Goal: Find specific page/section: Find specific page/section

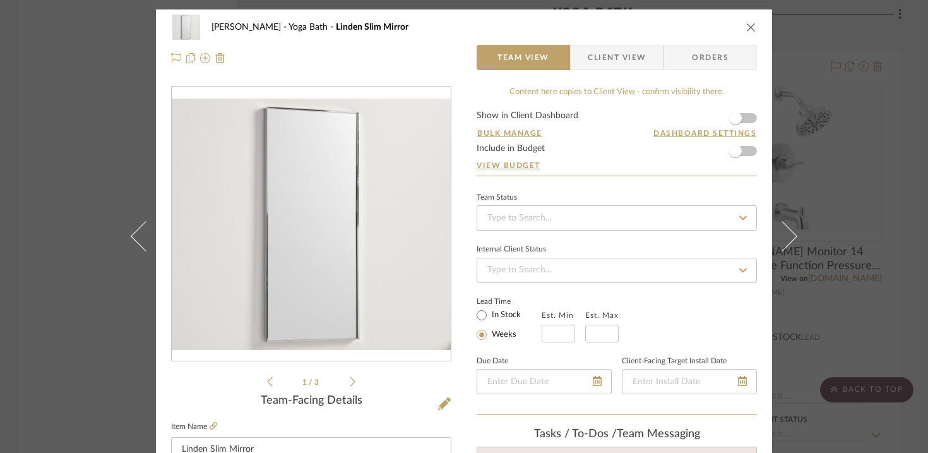
click at [98, 131] on div "[PERSON_NAME] Yoga Bath Linden Slim Mirror Team View Client View Orders 1 / 3 T…" at bounding box center [464, 226] width 928 height 453
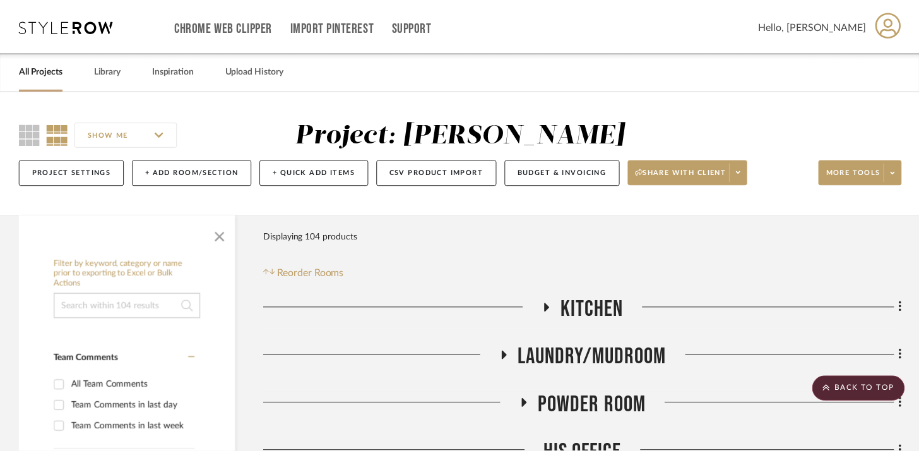
scroll to position [4524, 0]
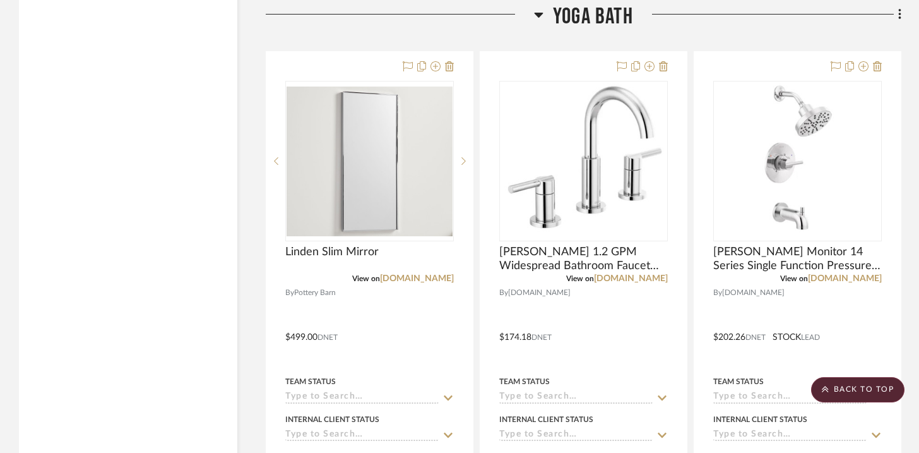
click at [538, 13] on icon at bounding box center [539, 15] width 9 height 5
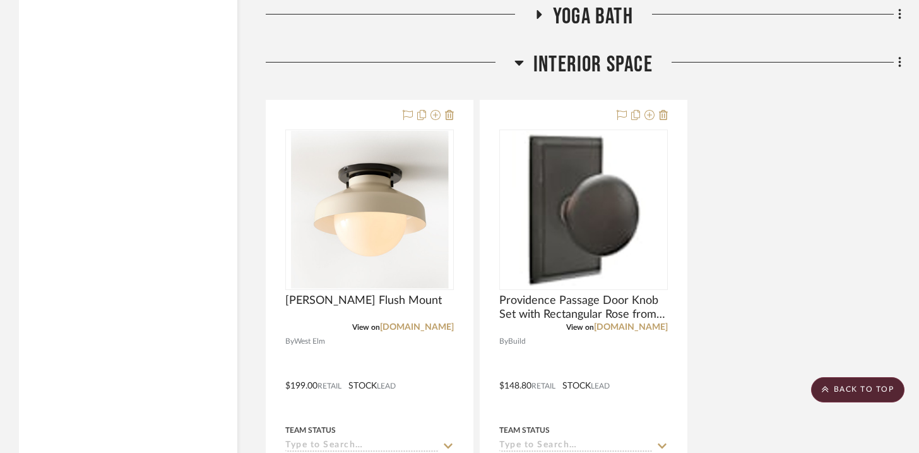
click at [521, 57] on icon at bounding box center [518, 62] width 9 height 15
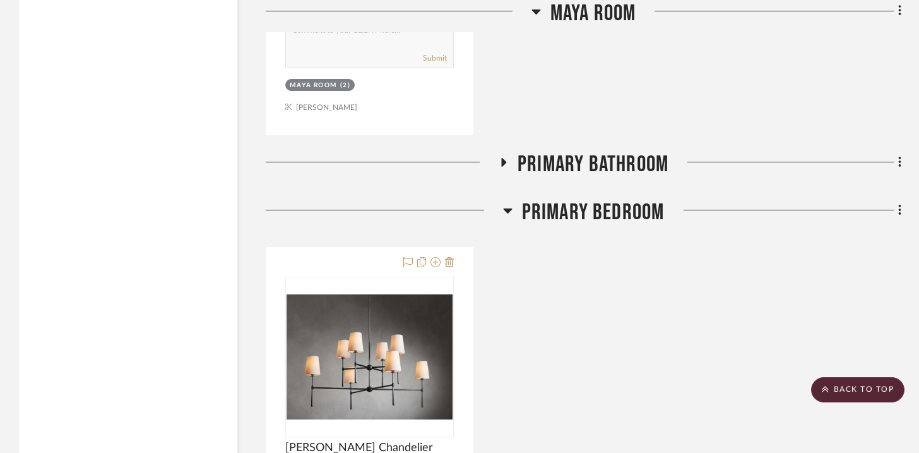
scroll to position [3712, 0]
click at [507, 208] on icon at bounding box center [507, 210] width 9 height 5
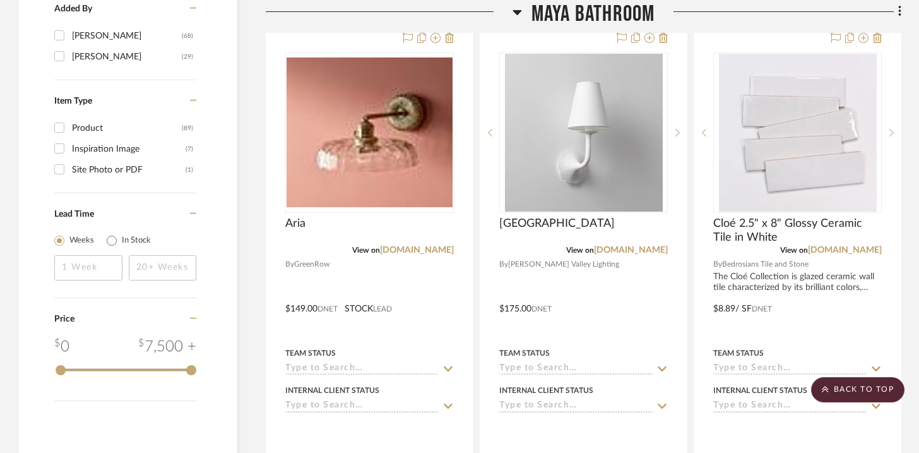
scroll to position [1481, 0]
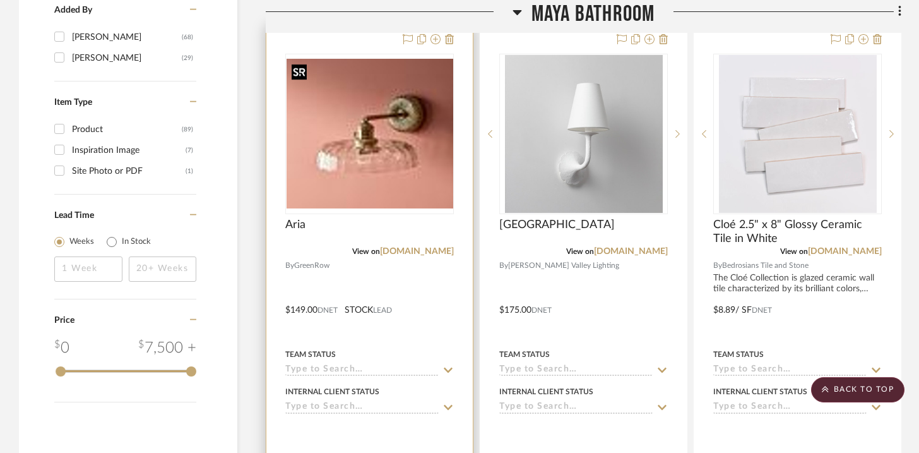
click at [389, 150] on div at bounding box center [369, 134] width 169 height 160
click at [295, 227] on span "Aria" at bounding box center [295, 225] width 20 height 14
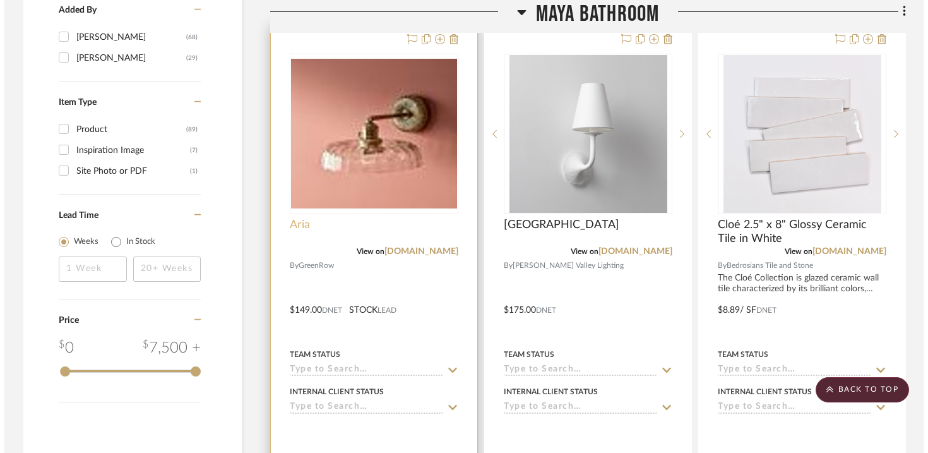
scroll to position [0, 0]
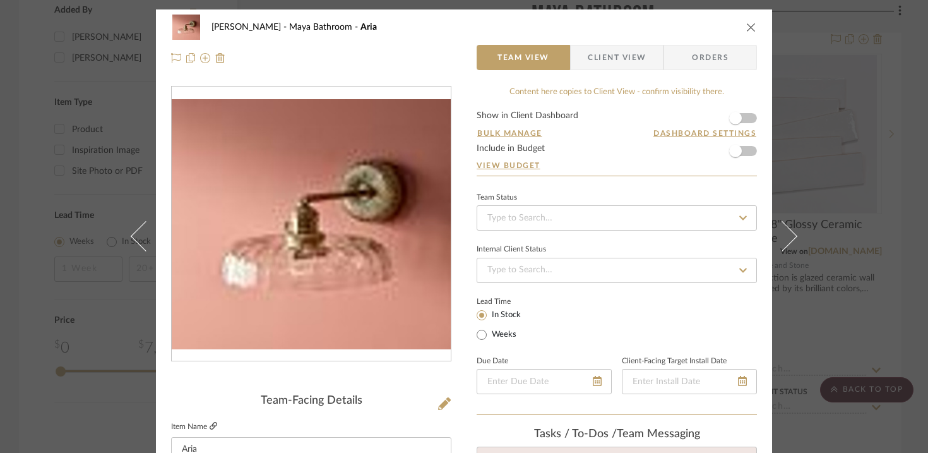
click at [210, 427] on icon at bounding box center [214, 426] width 8 height 8
click at [893, 163] on div "[PERSON_NAME] Bathroom Aria Team View Client View Orders Team-Facing Details It…" at bounding box center [464, 226] width 928 height 453
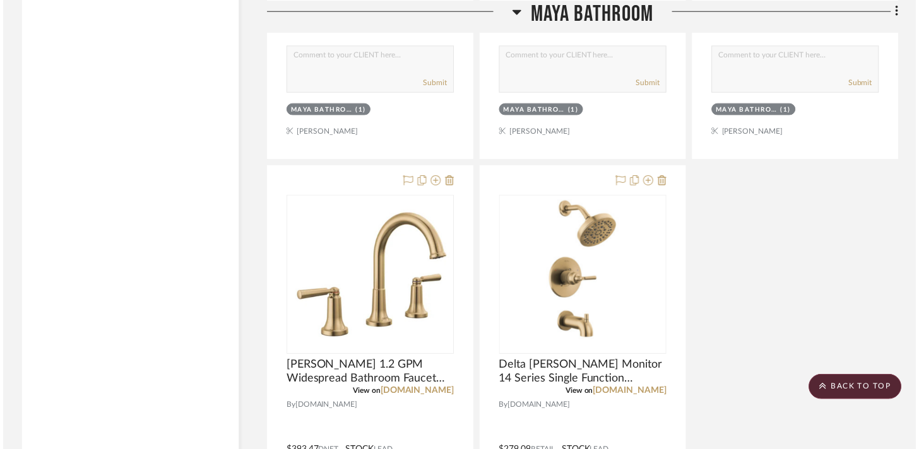
scroll to position [2484, 0]
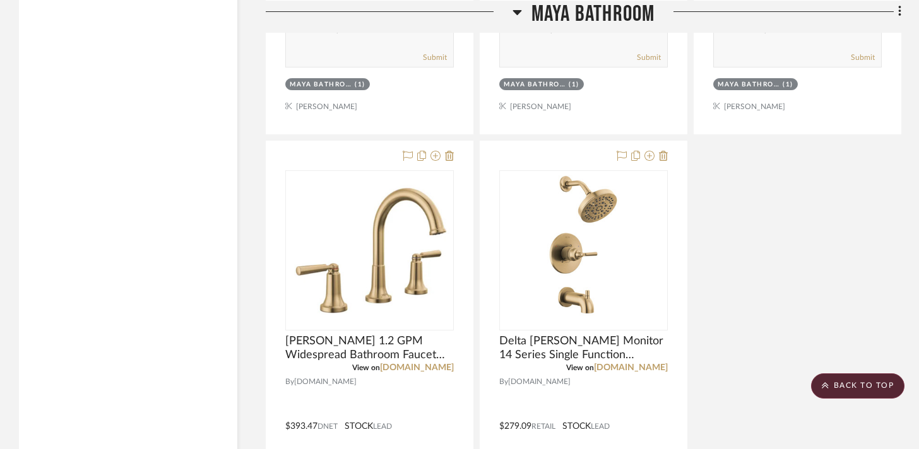
click at [515, 9] on icon at bounding box center [517, 11] width 9 height 15
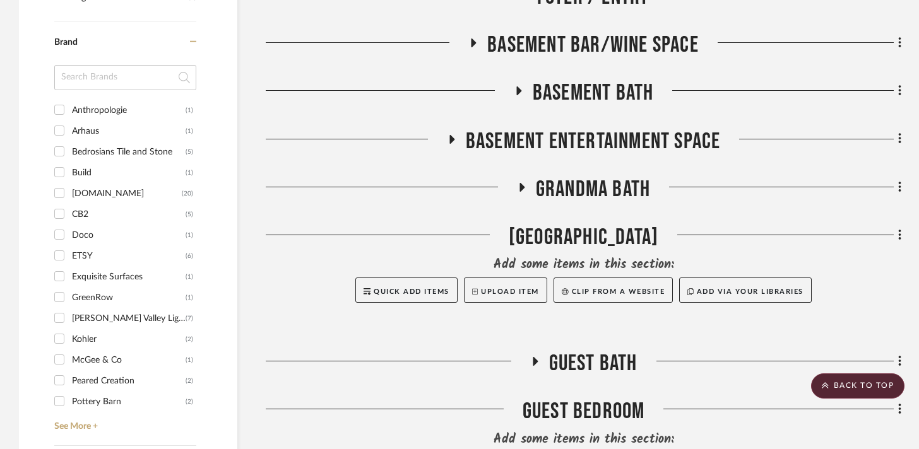
scroll to position [911, 0]
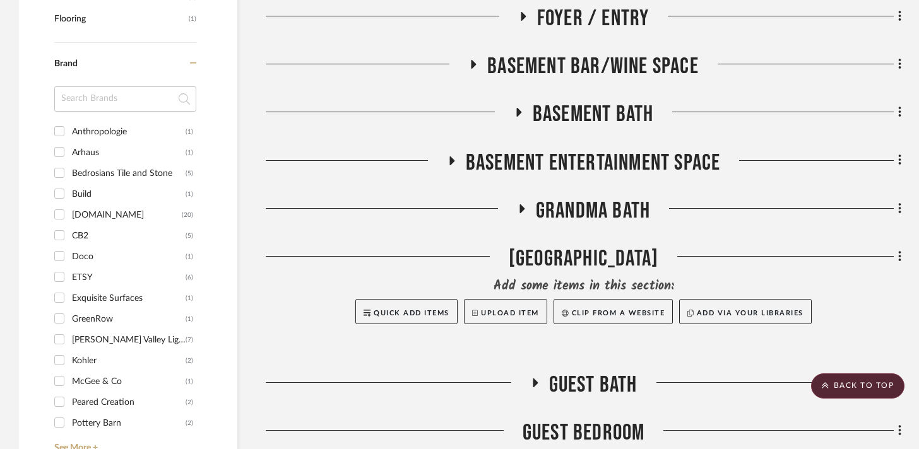
click at [525, 211] on icon at bounding box center [521, 208] width 15 height 9
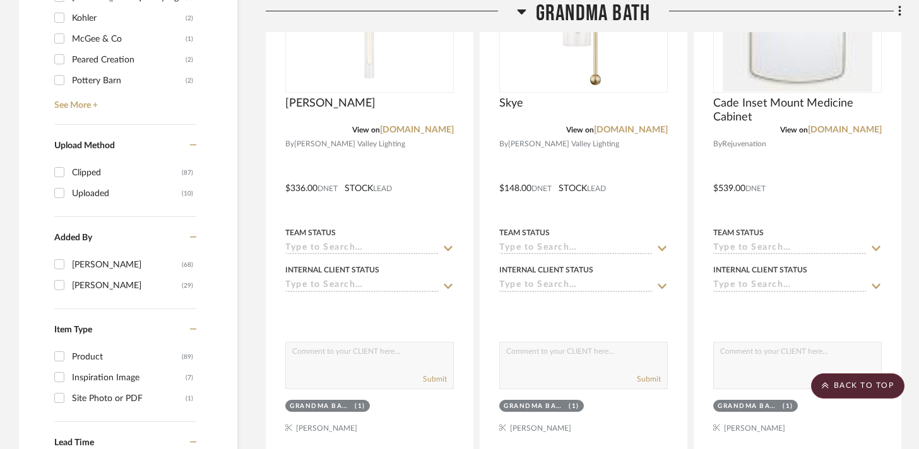
scroll to position [1125, 0]
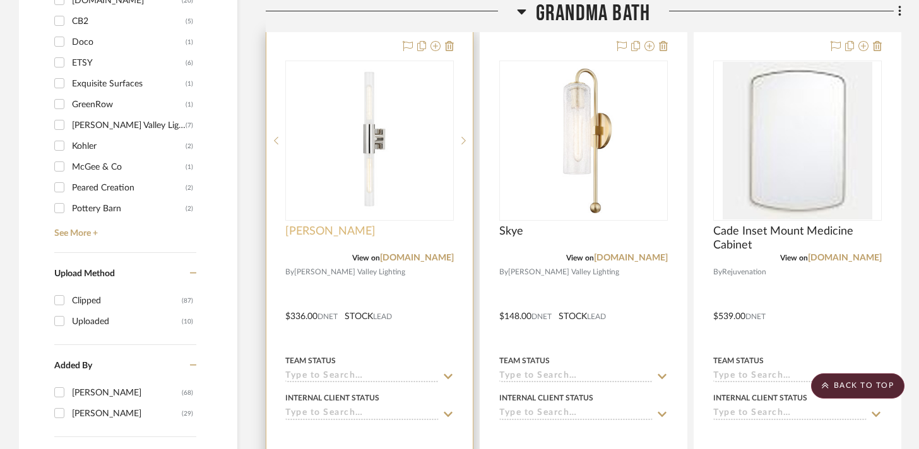
click at [309, 232] on span "[PERSON_NAME]" at bounding box center [330, 232] width 90 height 14
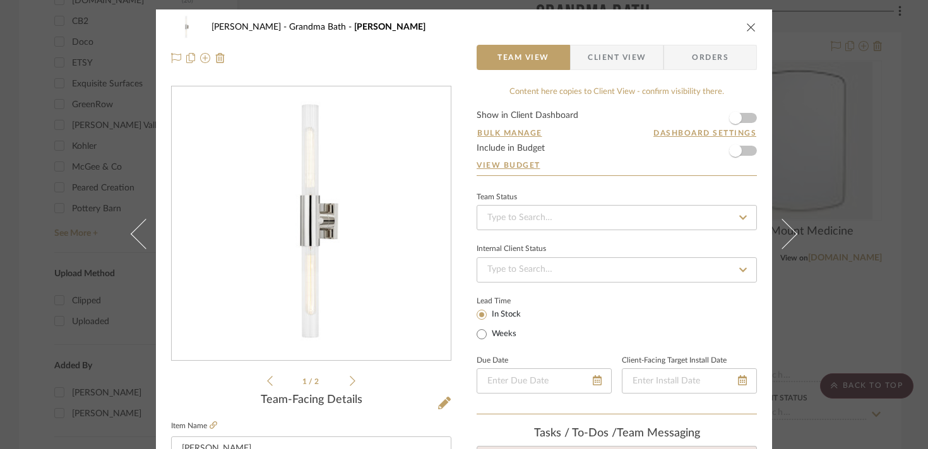
click at [865, 194] on div "[PERSON_NAME] Grandma Bath [PERSON_NAME] Team View Client View Orders 1 / 2 Tea…" at bounding box center [464, 224] width 928 height 449
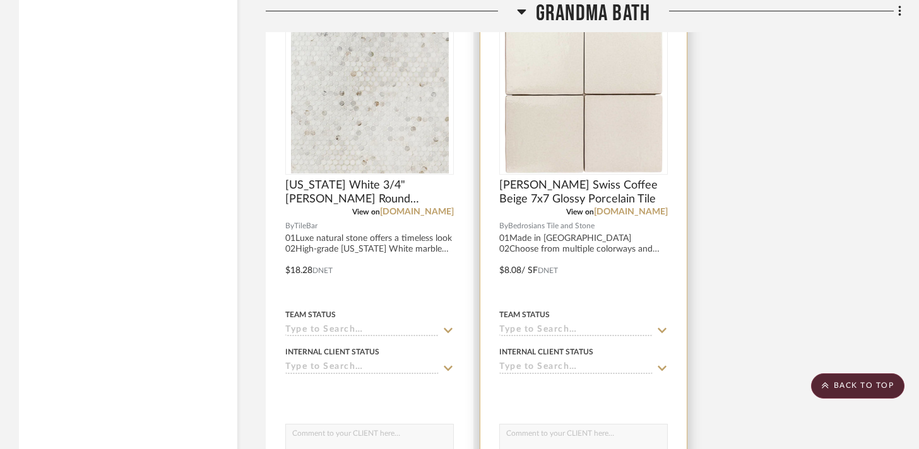
scroll to position [2450, 0]
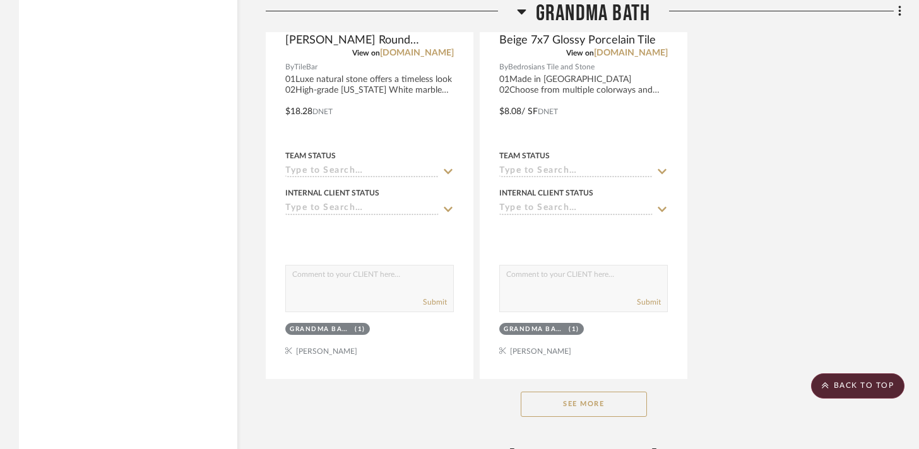
click at [607, 402] on button "See More" at bounding box center [584, 404] width 126 height 25
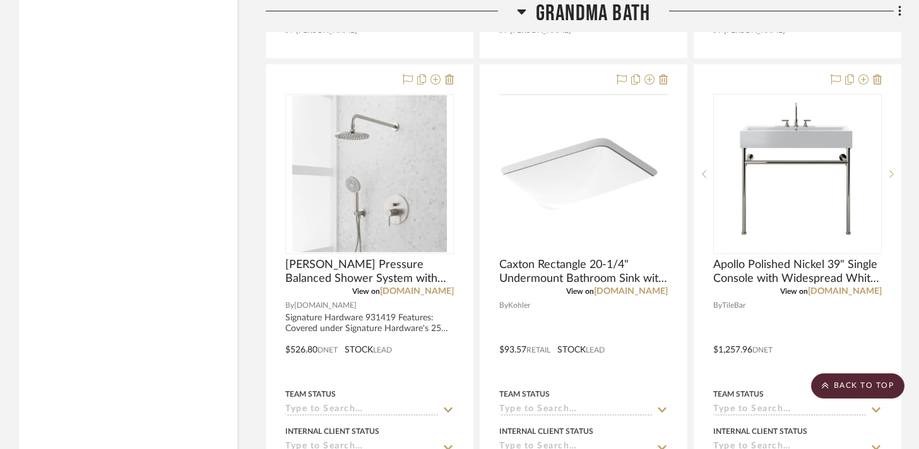
scroll to position [2718, 0]
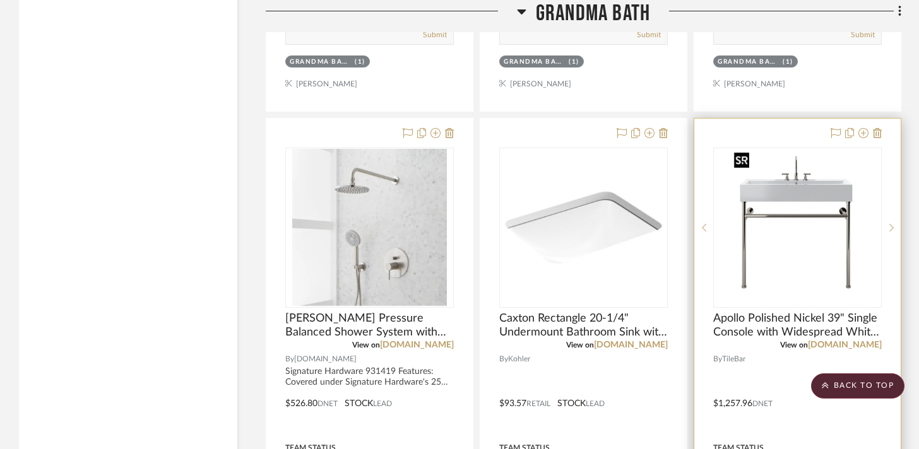
click at [817, 224] on img "0" at bounding box center [798, 228] width 138 height 158
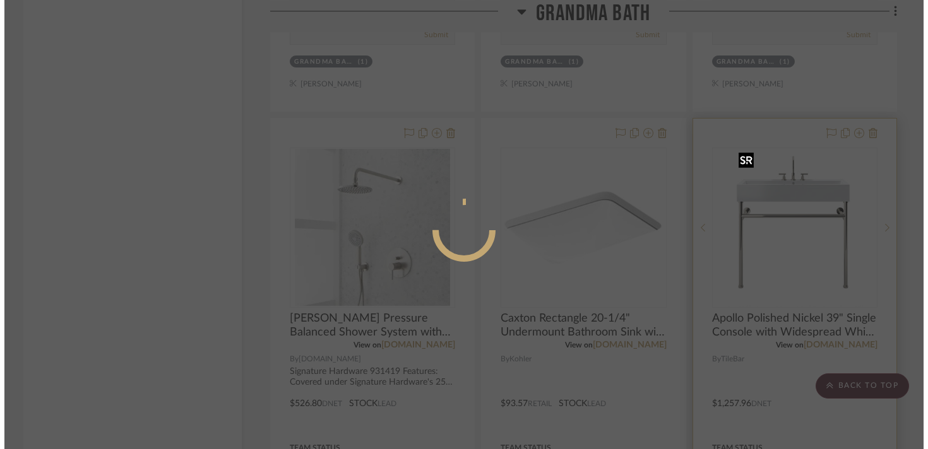
scroll to position [0, 0]
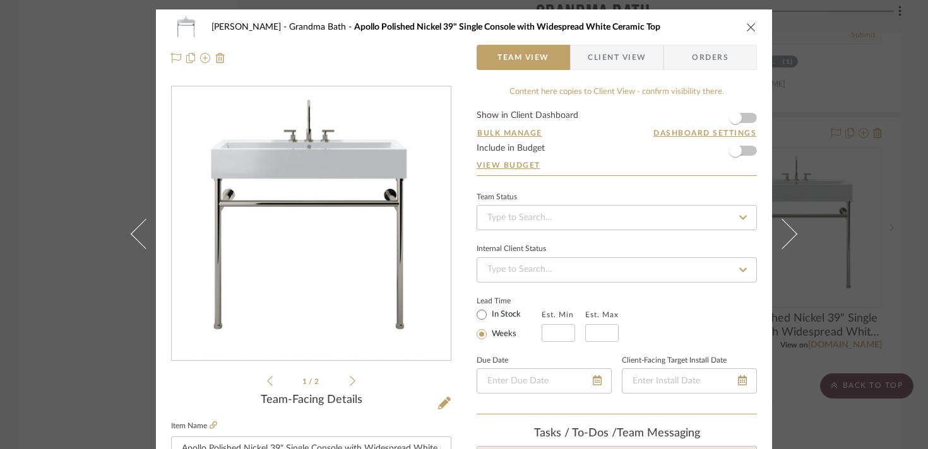
click at [69, 180] on div "[PERSON_NAME] Grandma Bath Apollo Polished Nickel 39" Single Console with Wides…" at bounding box center [464, 224] width 928 height 449
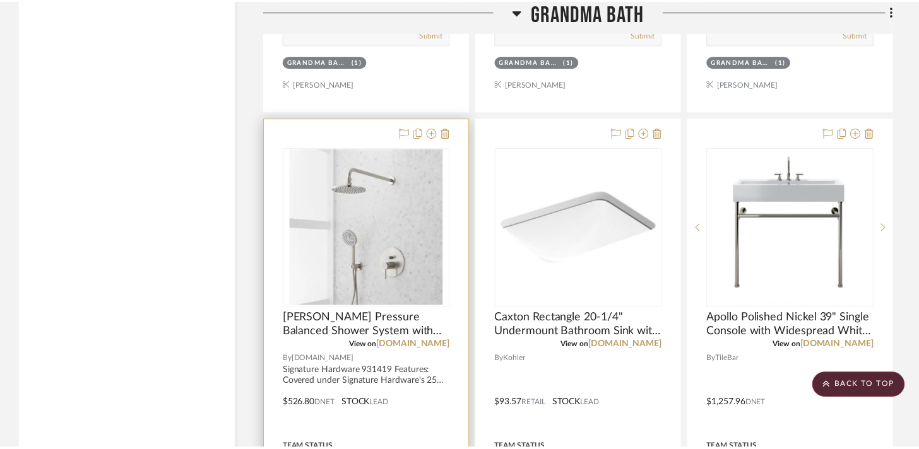
scroll to position [2718, 0]
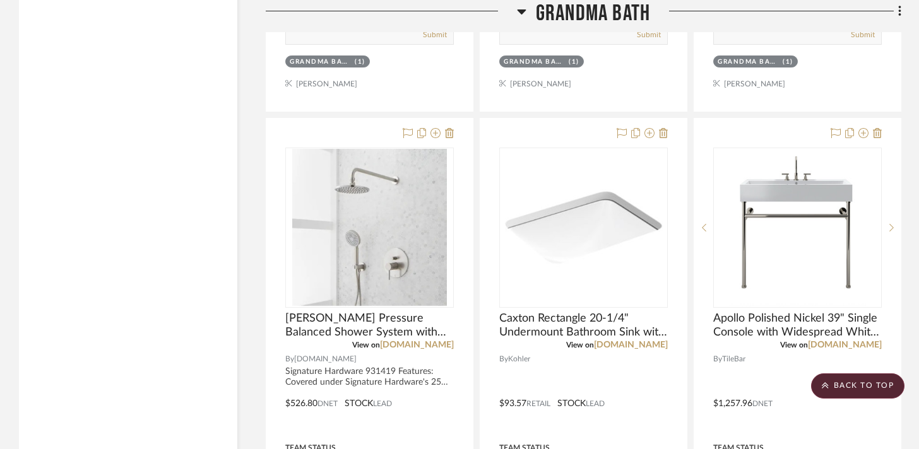
click at [519, 11] on icon at bounding box center [521, 11] width 9 height 5
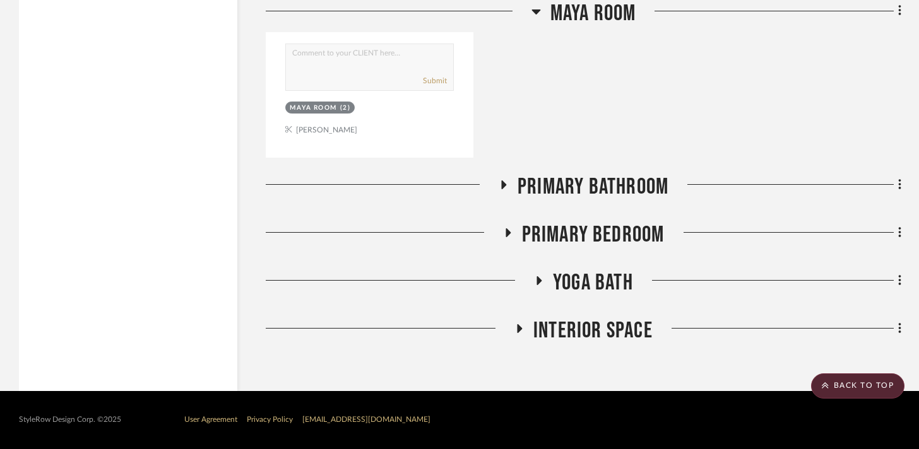
scroll to position [1948, 0]
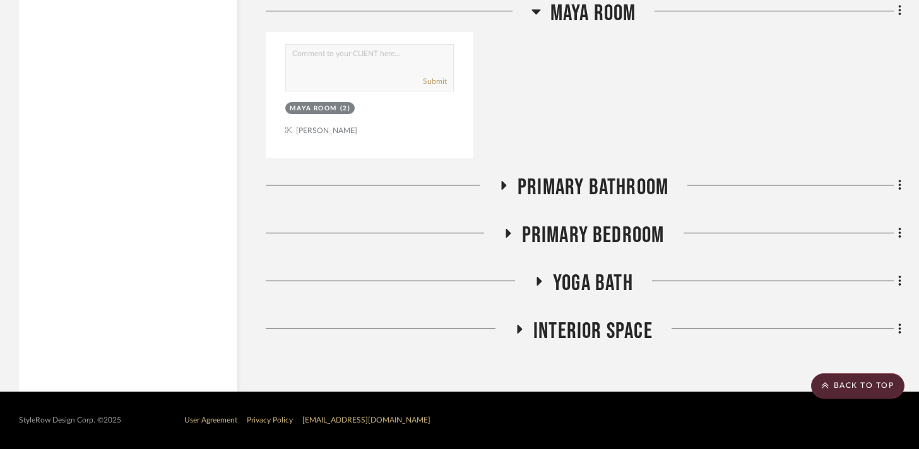
click at [503, 183] on icon at bounding box center [503, 185] width 5 height 9
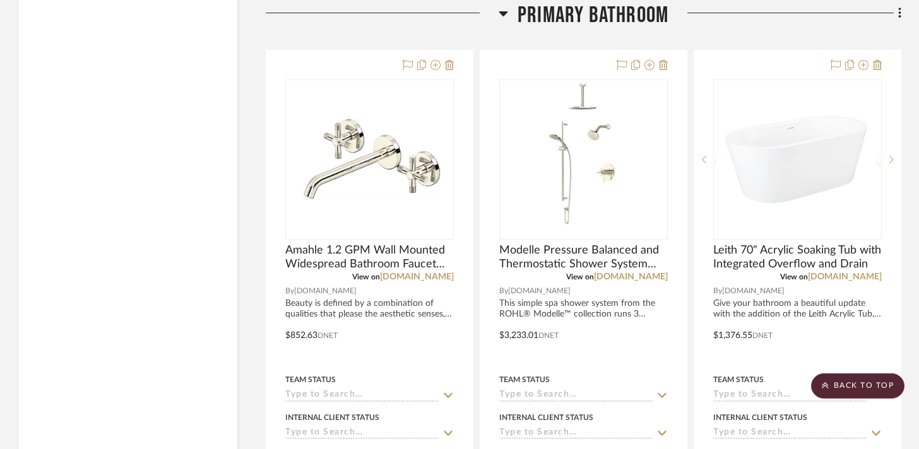
scroll to position [2037, 0]
